Goal: Find specific page/section: Find specific page/section

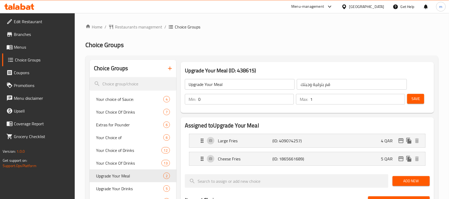
click at [15, 1] on div "Menu-management Qatar Get Help m" at bounding box center [224, 6] width 449 height 13
click at [18, 9] on icon at bounding box center [17, 7] width 5 height 5
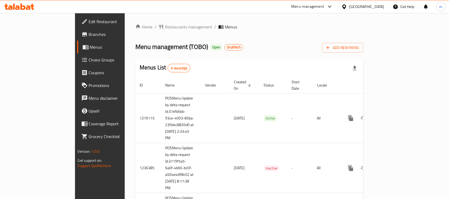
click at [20, 6] on icon at bounding box center [22, 6] width 5 height 6
